Goal: Information Seeking & Learning: Learn about a topic

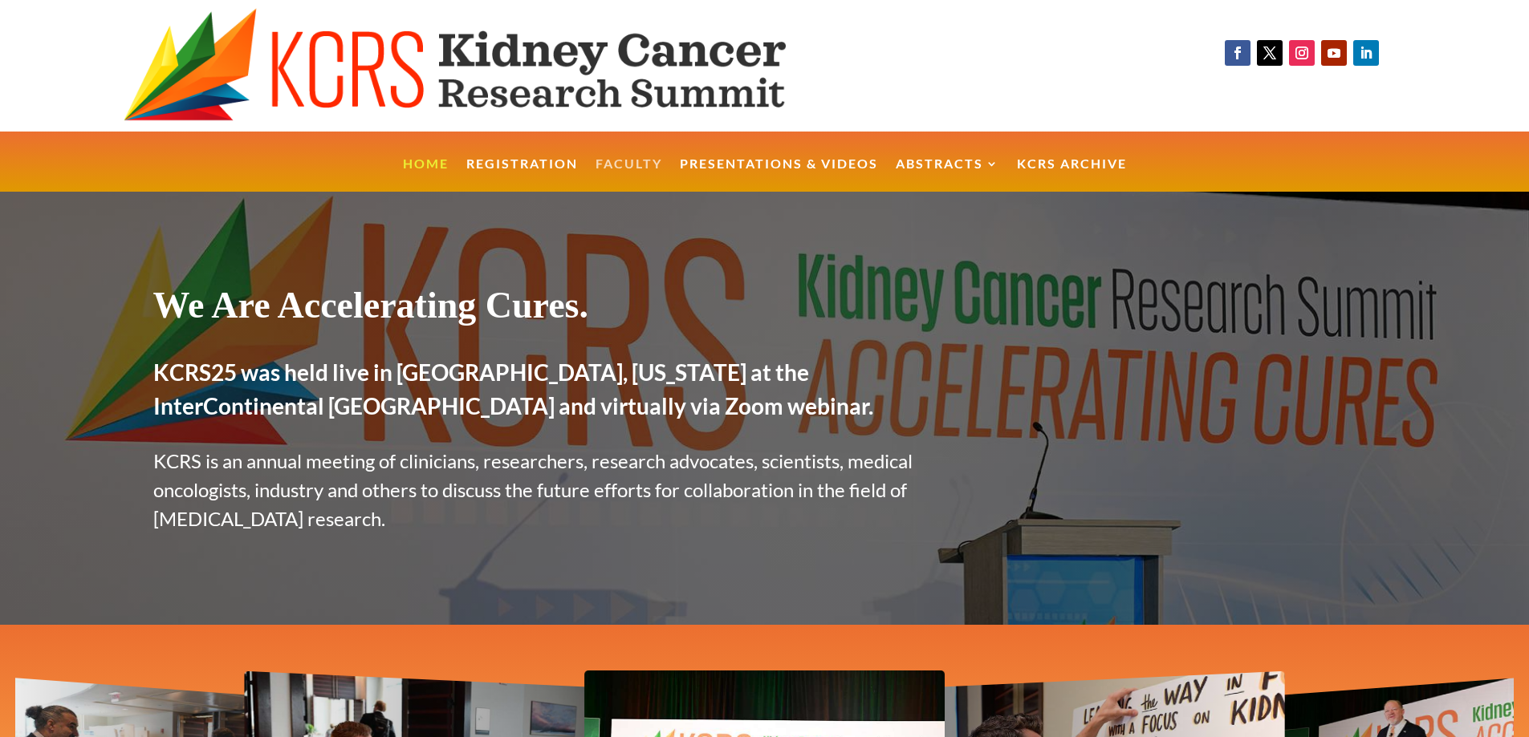
click at [634, 158] on link "Faculty" at bounding box center [628, 175] width 67 height 35
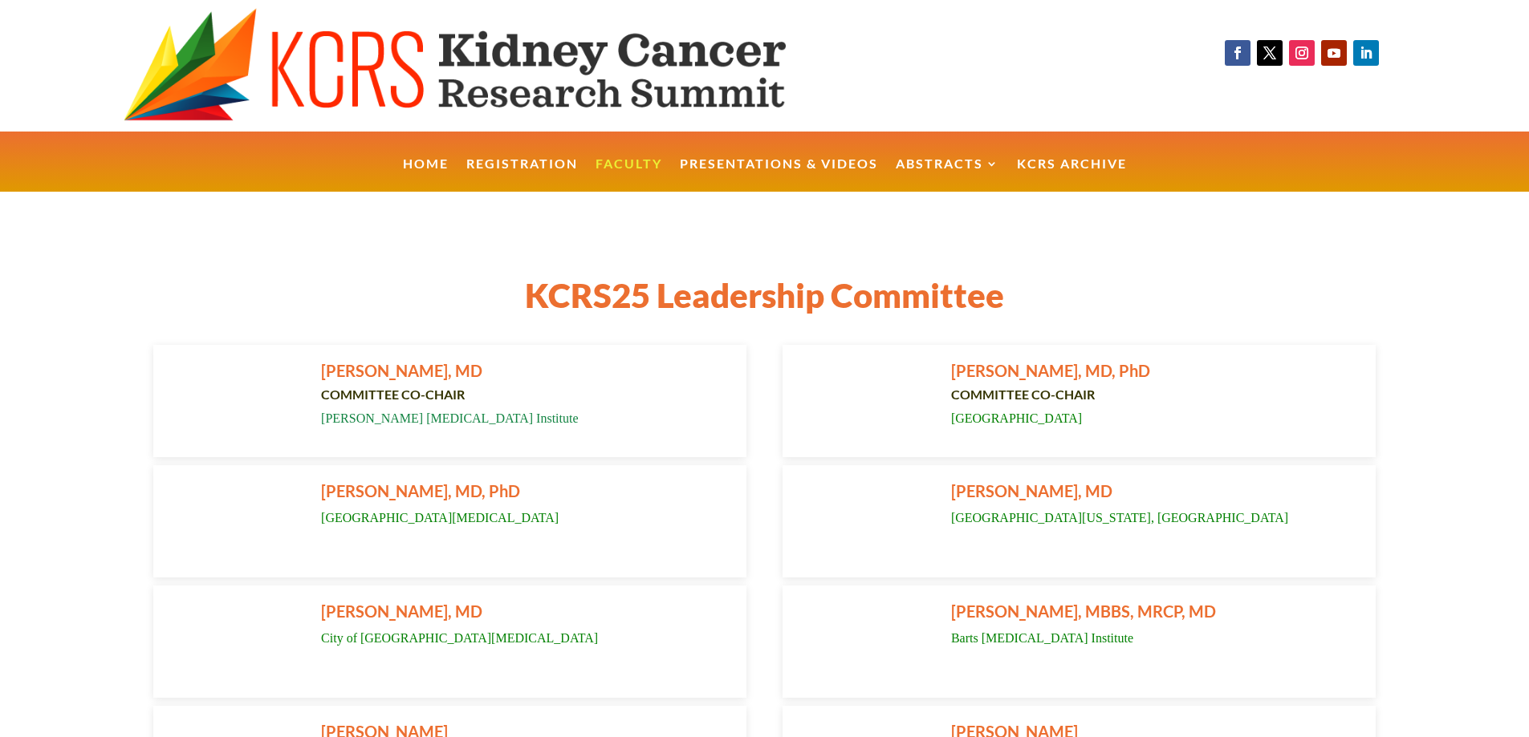
click at [611, 163] on link "Faculty" at bounding box center [628, 175] width 67 height 35
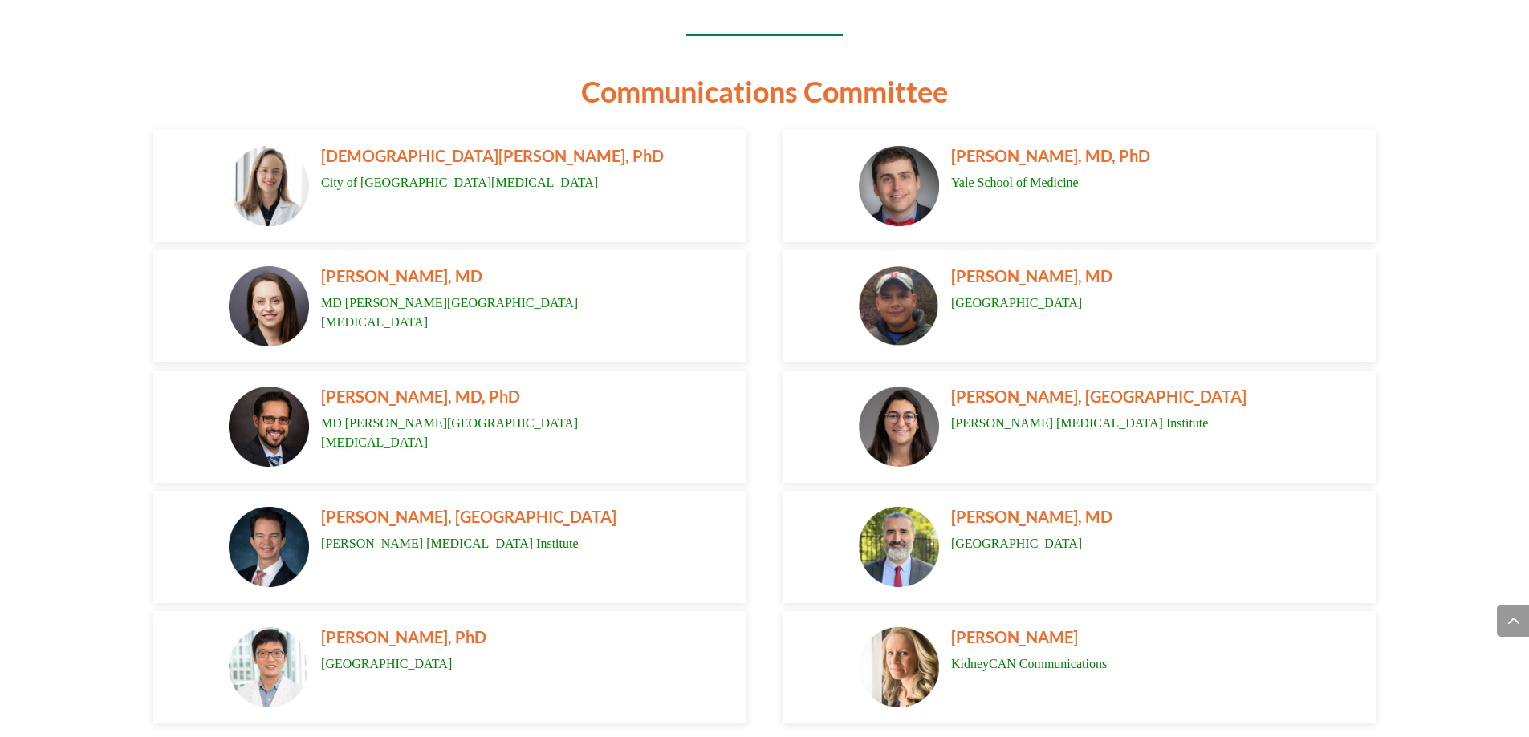
scroll to position [1476, 0]
